Goal: Task Accomplishment & Management: Manage account settings

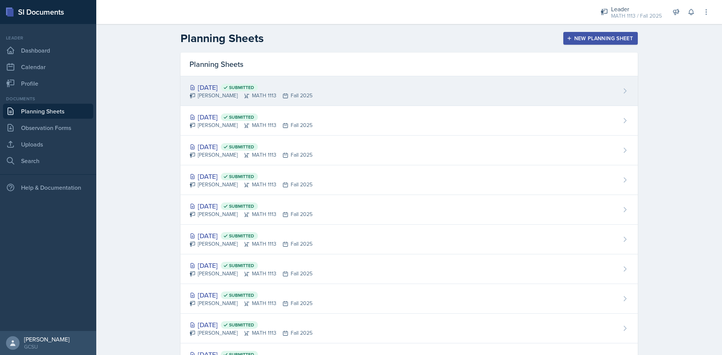
click at [349, 86] on div "[DATE] Submitted [PERSON_NAME] MATH 1113 Fall 2025" at bounding box center [408, 91] width 457 height 30
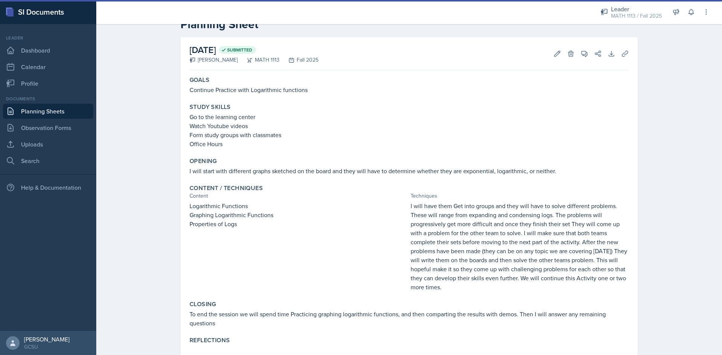
scroll to position [42, 0]
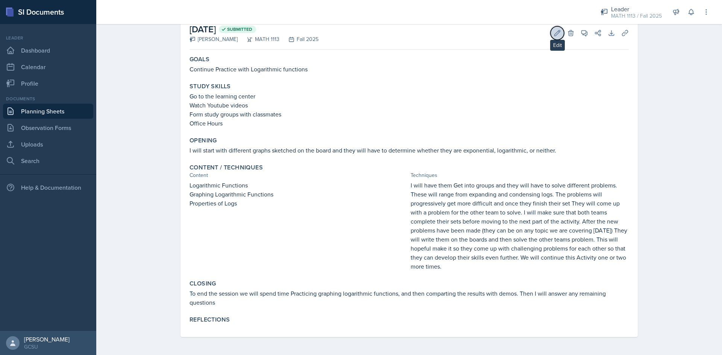
click at [556, 35] on icon at bounding box center [557, 33] width 8 height 8
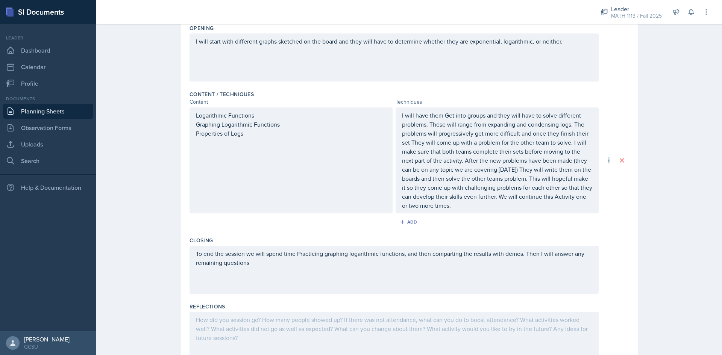
scroll to position [213, 0]
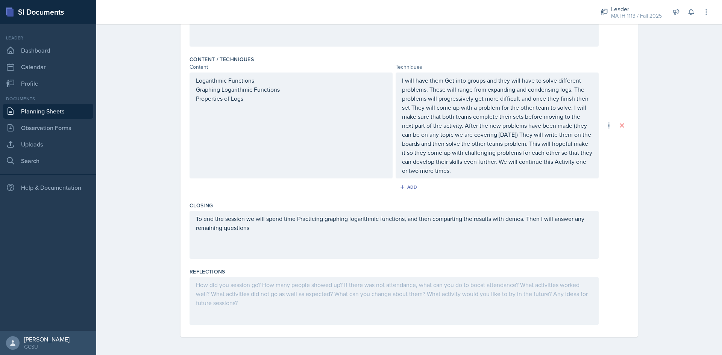
click at [263, 301] on div at bounding box center [394, 301] width 409 height 48
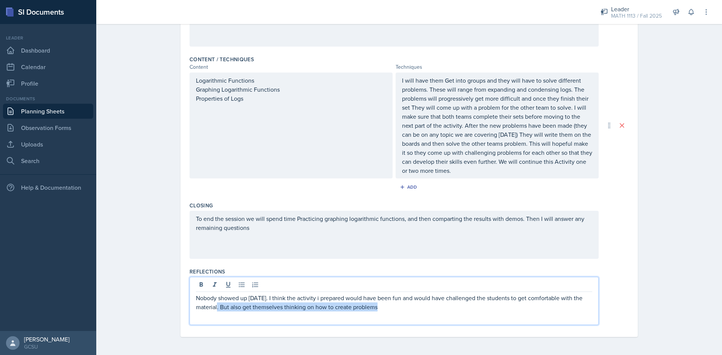
drag, startPoint x: 384, startPoint y: 306, endPoint x: 216, endPoint y: 308, distance: 168.1
click at [216, 308] on p "Nobody showed up [DATE]. I think the activity i prepared would have been fun an…" at bounding box center [394, 303] width 396 height 18
click at [644, 230] on div "Date [DATE] [DATE] 31 1 2 3 4 5 6 7 8 9 10 11 12 13 14 15 16 17 18 19 20 21 22 …" at bounding box center [408, 100] width 481 height 509
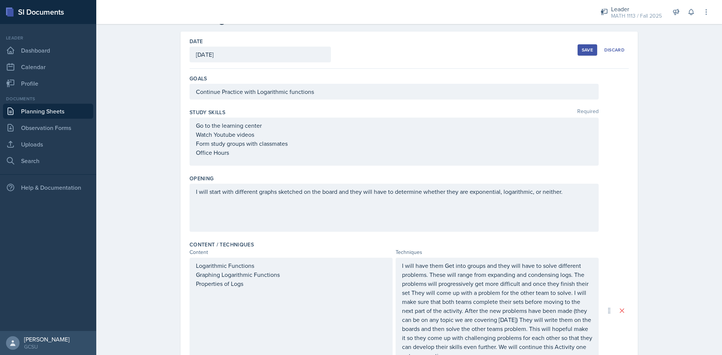
scroll to position [0, 0]
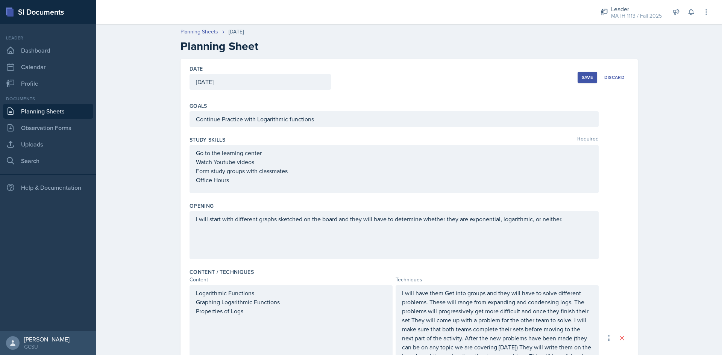
click at [582, 70] on div "Save Discard" at bounding box center [603, 77] width 51 height 17
click at [582, 74] on button "Save" at bounding box center [588, 77] width 20 height 11
